Goal: Task Accomplishment & Management: Use online tool/utility

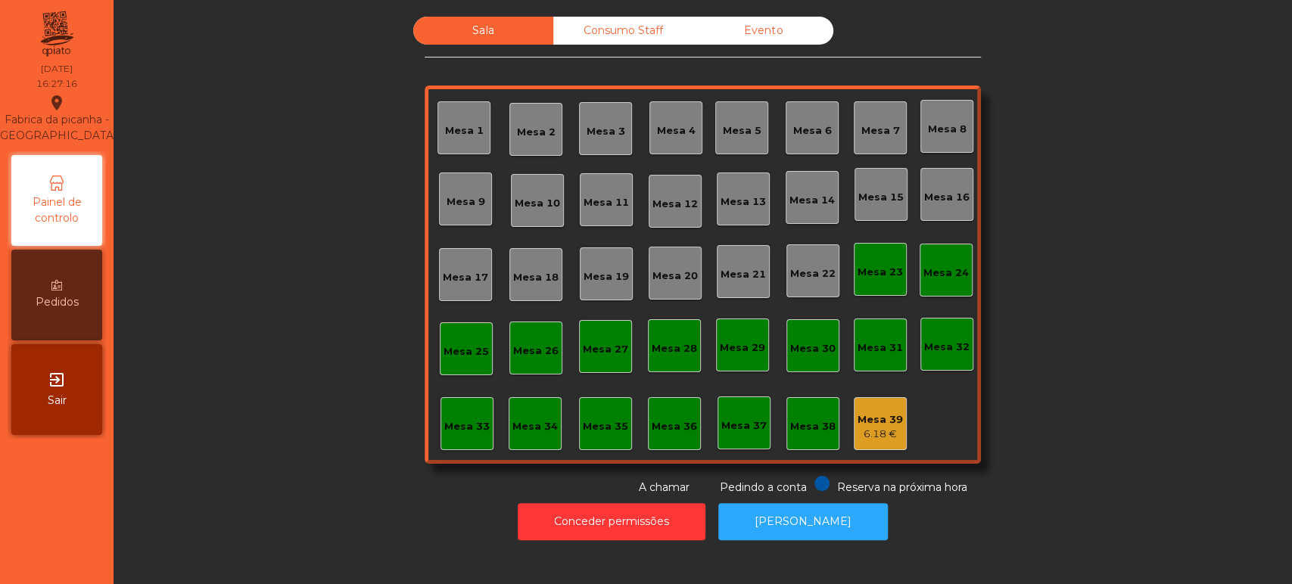
click at [1122, 292] on div "Sala Consumo Staff Evento Mesa 1 [GEOGRAPHIC_DATA] 3 Mesa 4 Mesa 5 [GEOGRAPHIC_…" at bounding box center [703, 256] width 1138 height 479
click at [673, 419] on div "Mesa 36" at bounding box center [674, 426] width 45 height 15
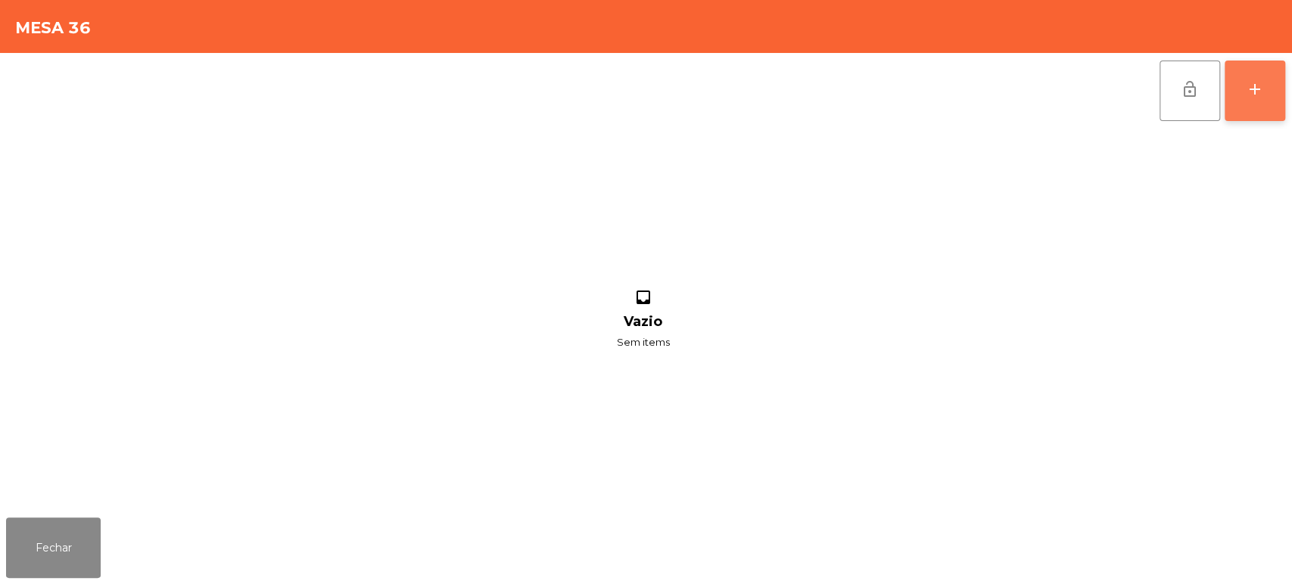
click at [1253, 104] on button "add" at bounding box center [1255, 91] width 61 height 61
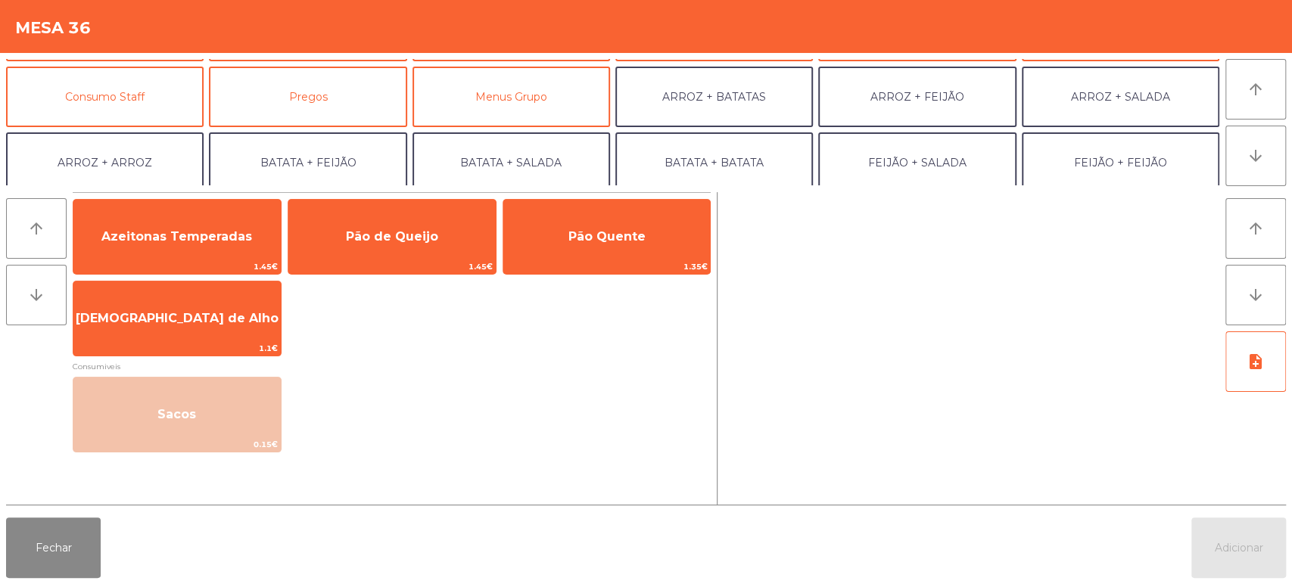
scroll to position [131, 0]
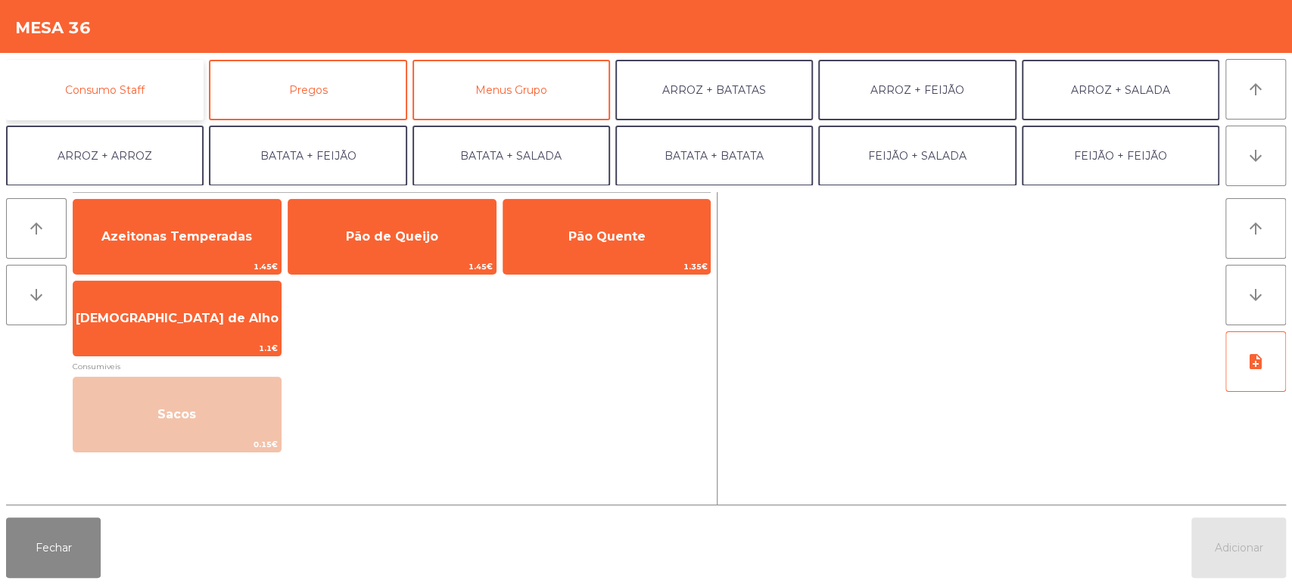
click at [170, 103] on button "Consumo Staff" at bounding box center [105, 90] width 198 height 61
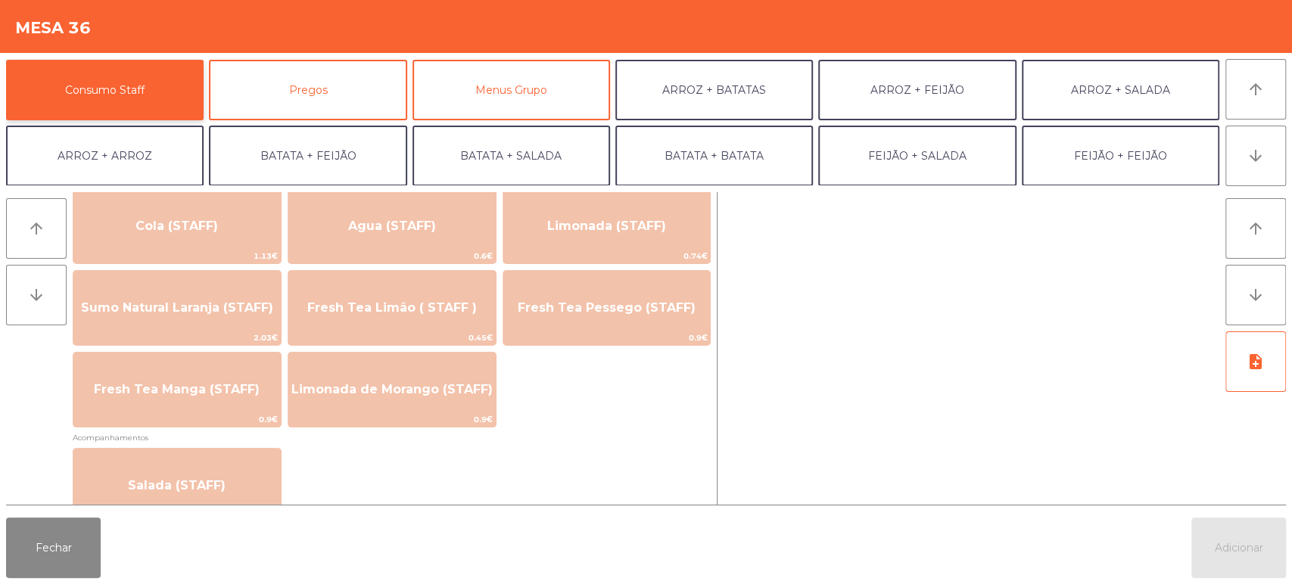
scroll to position [388, 0]
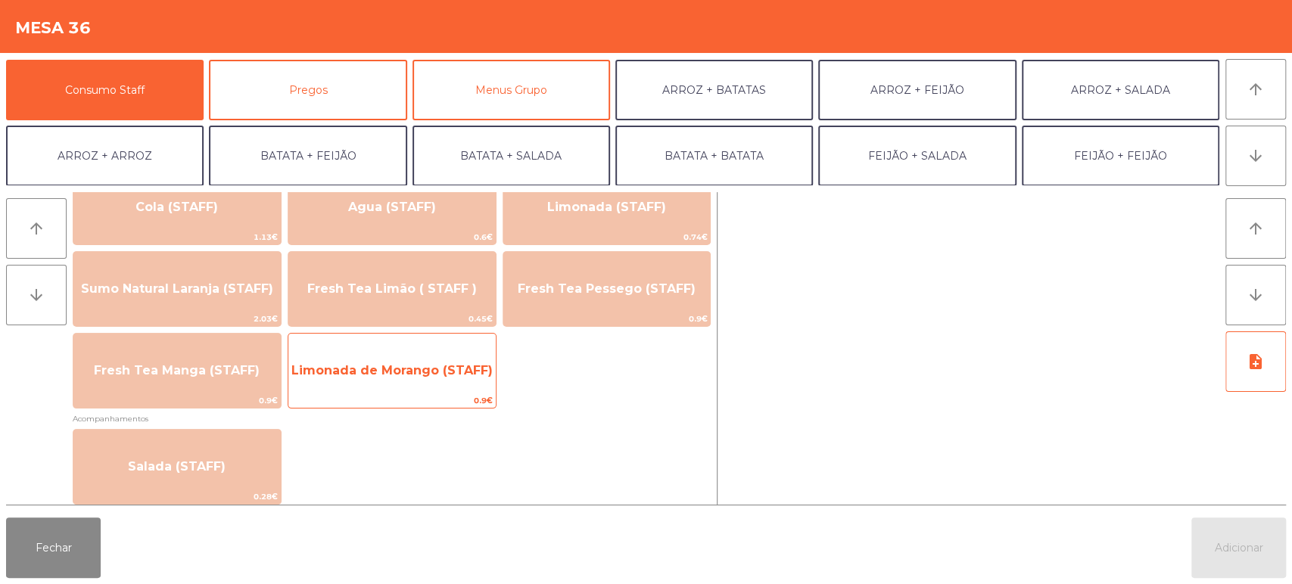
click at [455, 367] on span "Limonada de Morango (STAFF)" at bounding box center [391, 370] width 201 height 14
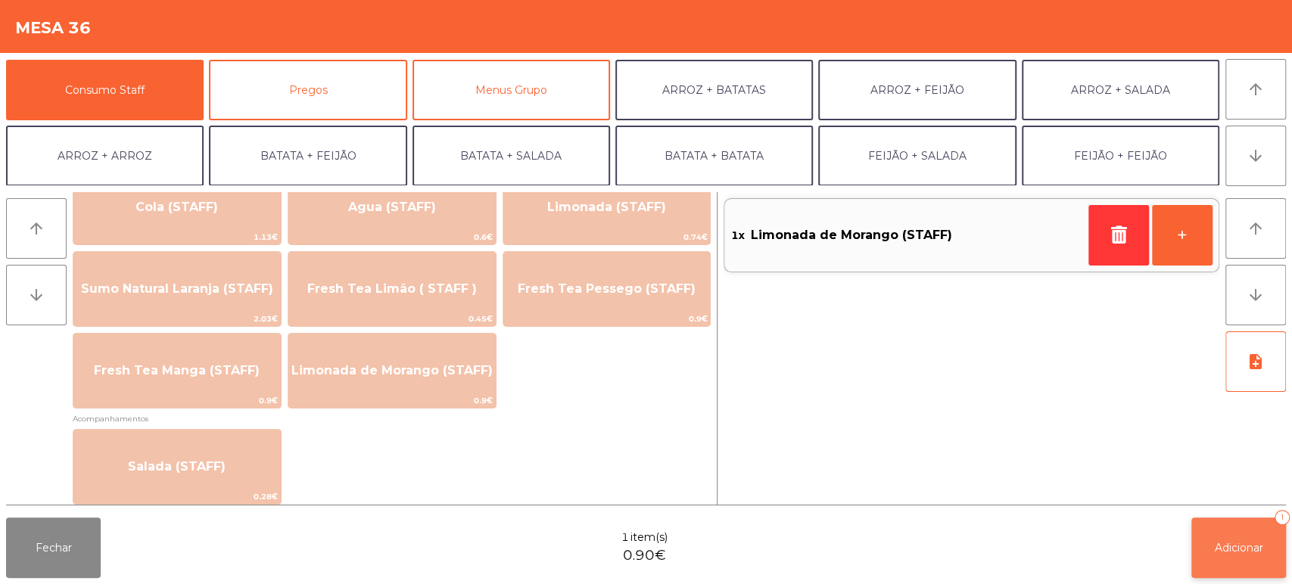
click at [1220, 578] on button "Adicionar 1" at bounding box center [1238, 548] width 95 height 61
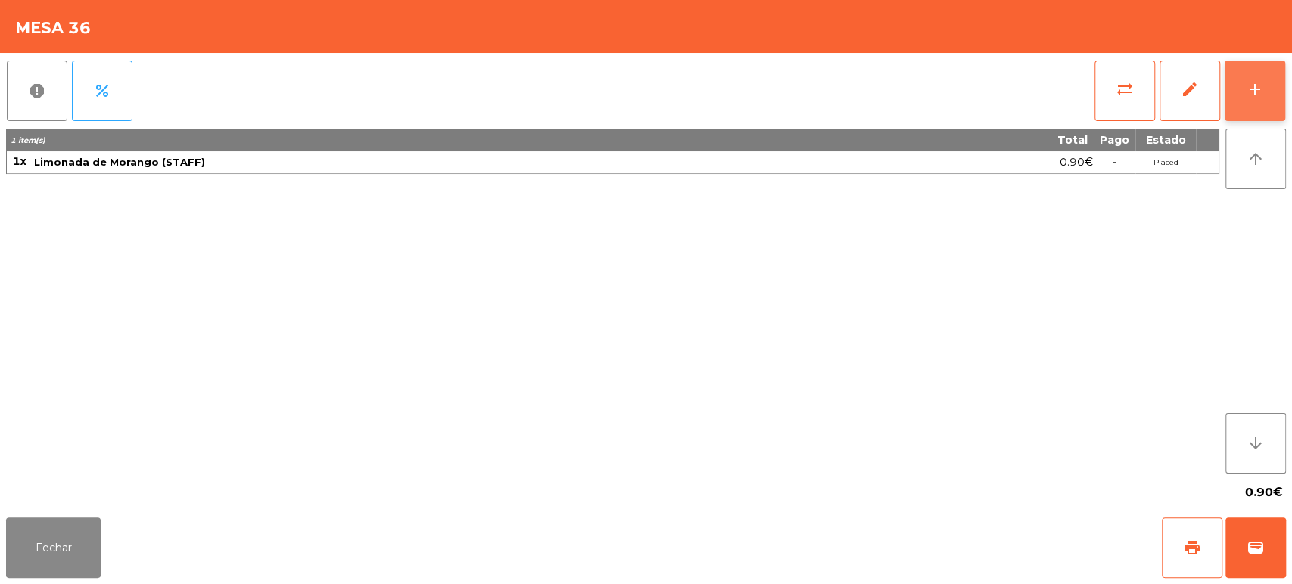
click at [1281, 95] on button "add" at bounding box center [1255, 91] width 61 height 61
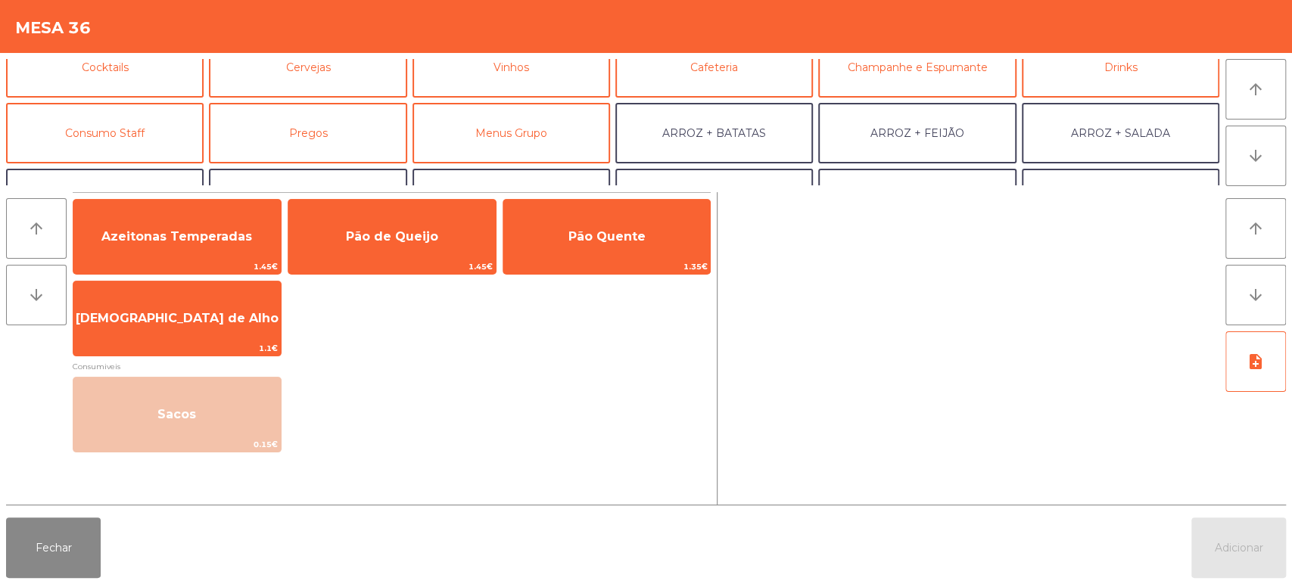
scroll to position [92, 0]
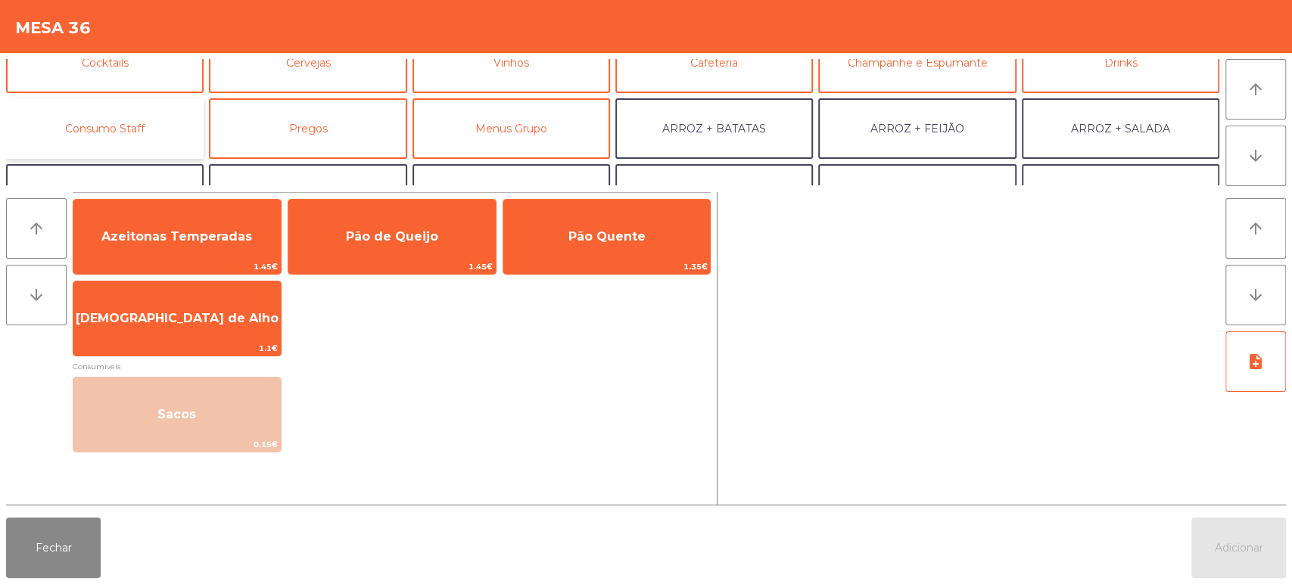
click at [109, 126] on button "Consumo Staff" at bounding box center [105, 128] width 198 height 61
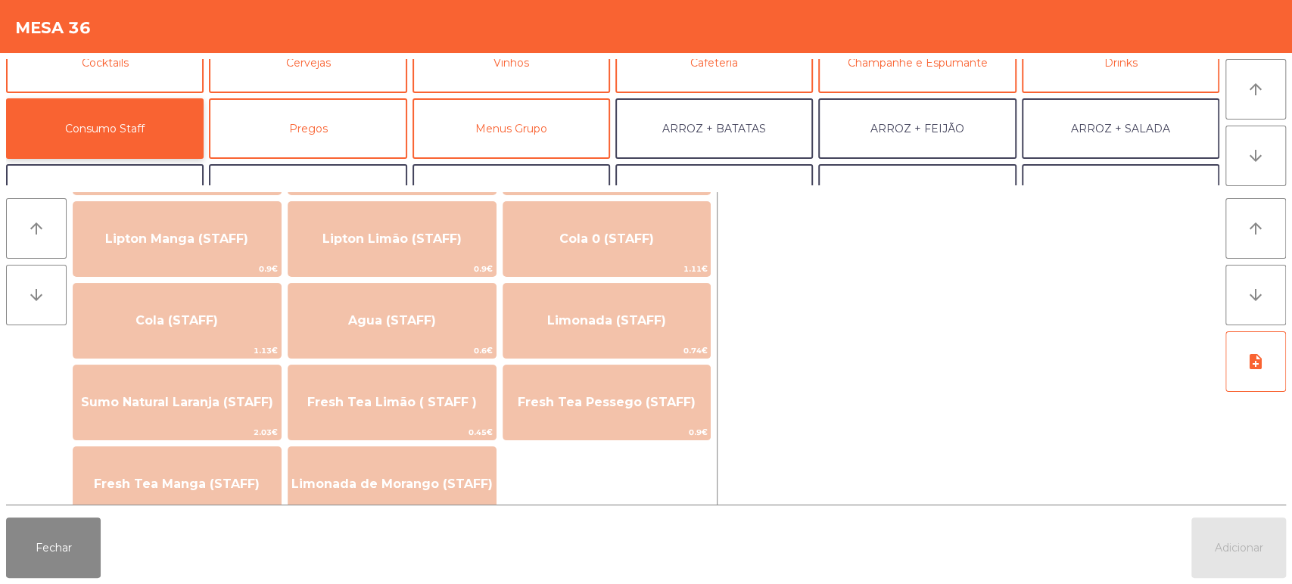
scroll to position [276, 0]
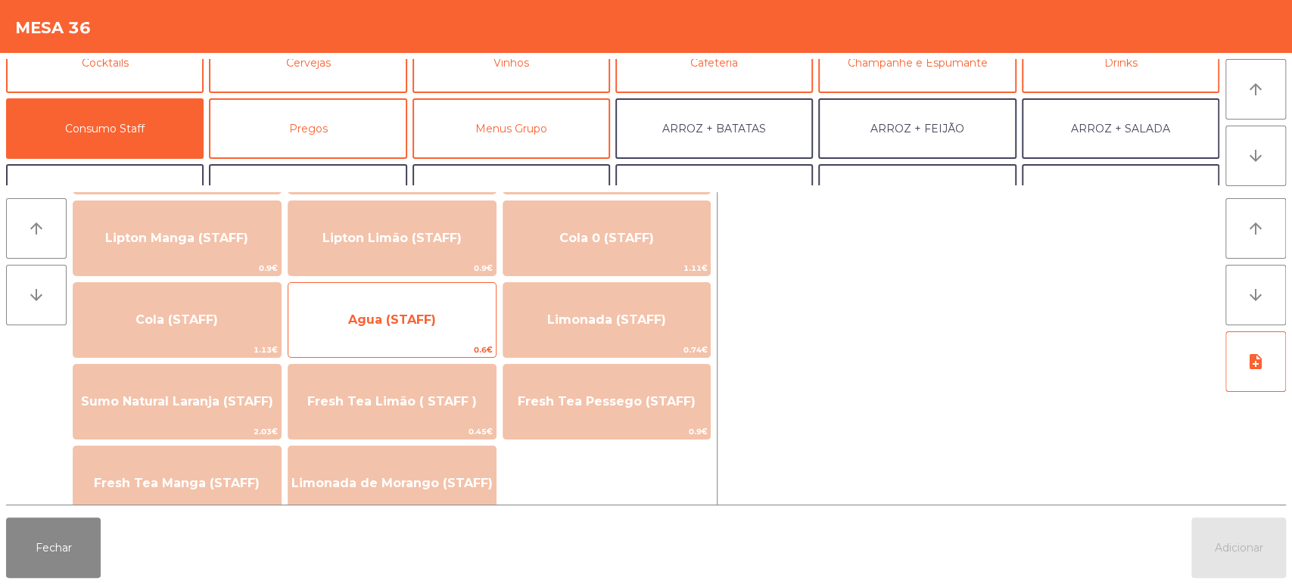
click at [408, 324] on span "Agua (STAFF)" at bounding box center [392, 320] width 88 height 14
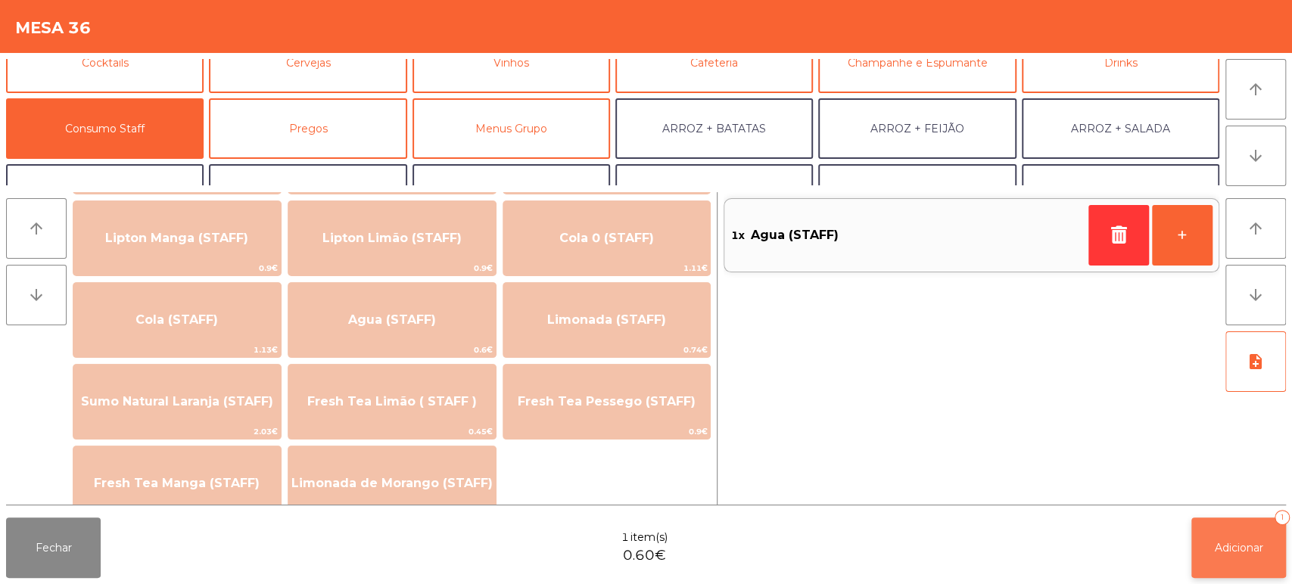
click at [1240, 527] on button "Adicionar 1" at bounding box center [1238, 548] width 95 height 61
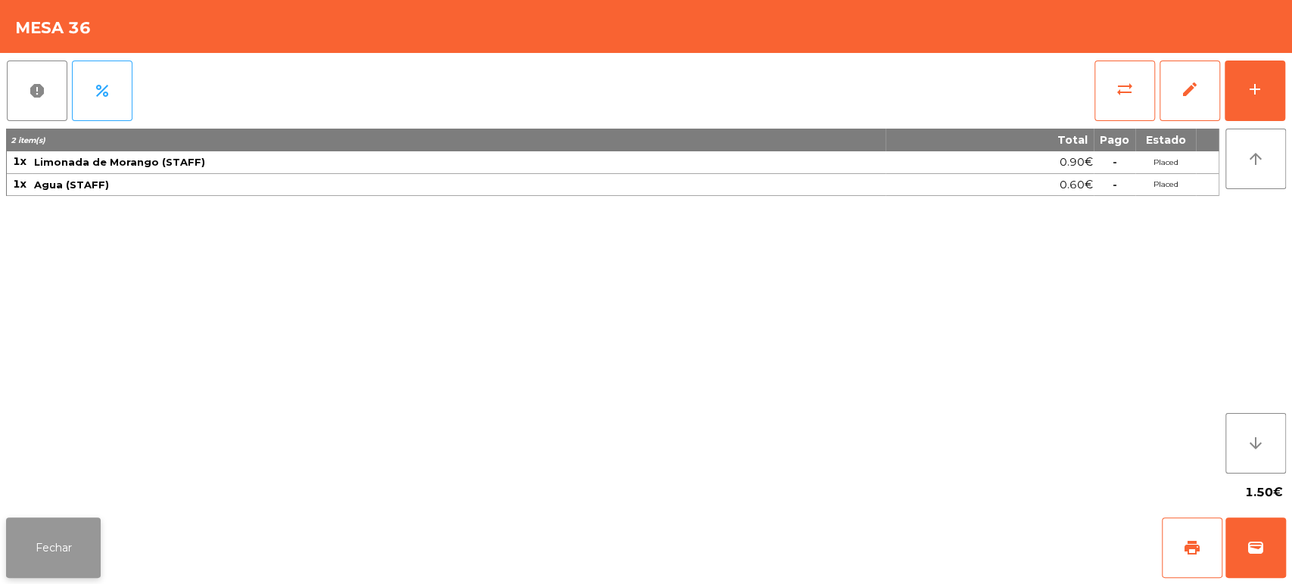
click at [95, 520] on button "Fechar" at bounding box center [53, 548] width 95 height 61
